Goal: Task Accomplishment & Management: Manage account settings

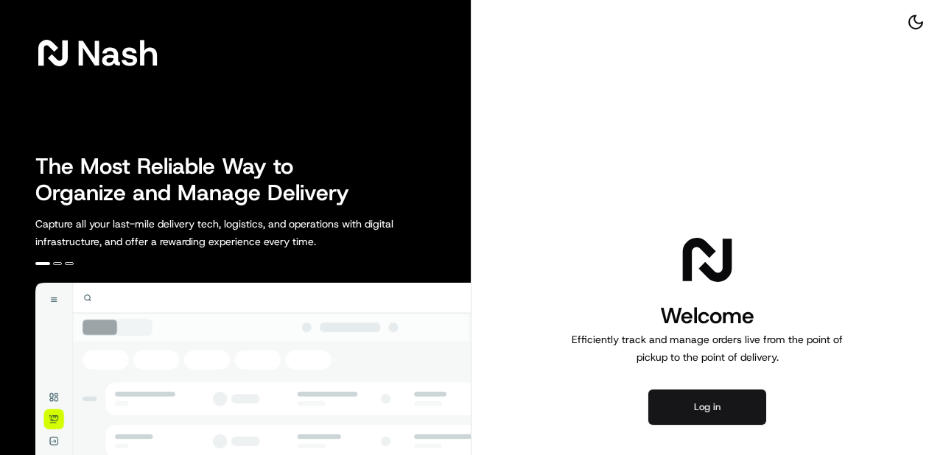
click at [707, 408] on button "Log in" at bounding box center [707, 407] width 118 height 35
